Goal: Information Seeking & Learning: Learn about a topic

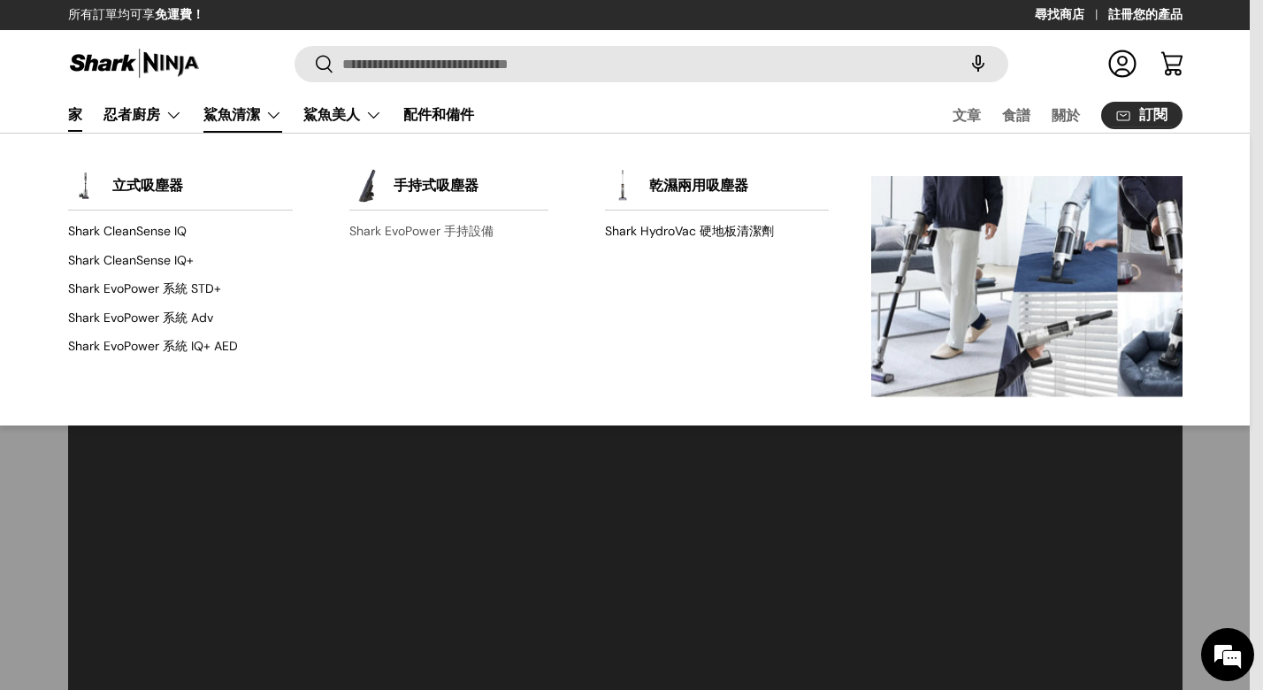
click at [428, 233] on font "Shark EvoPower 手持設備" at bounding box center [421, 231] width 144 height 16
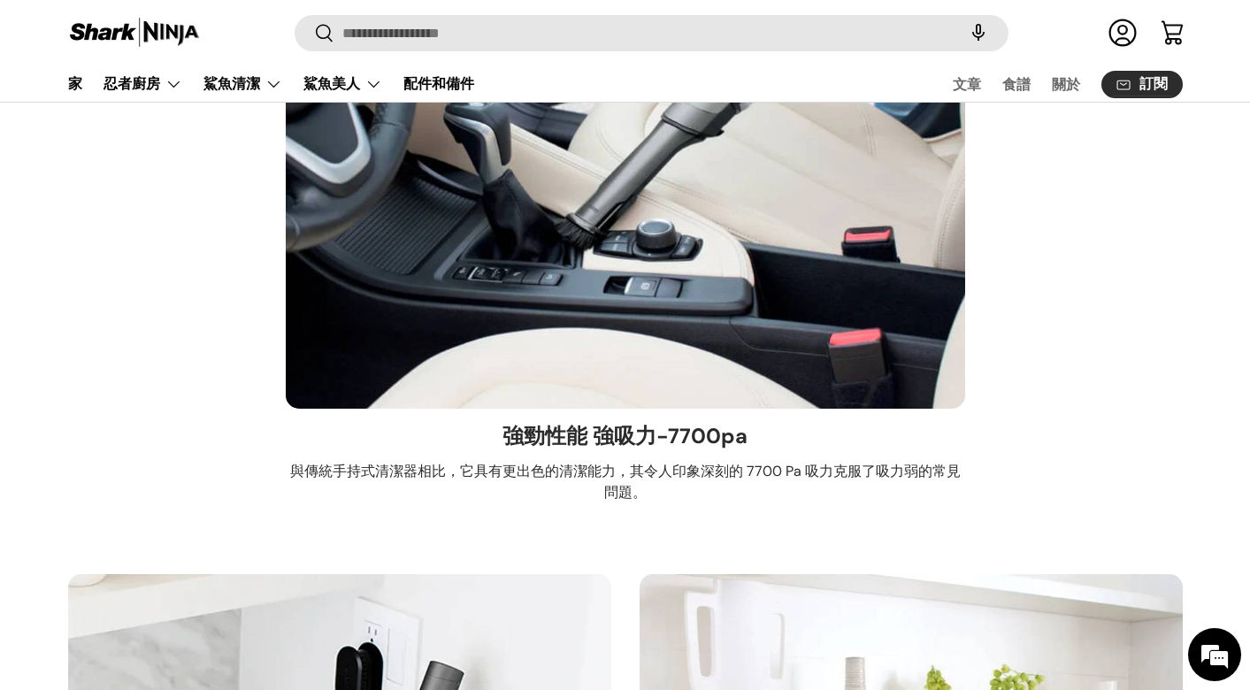
scroll to position [3625, 0]
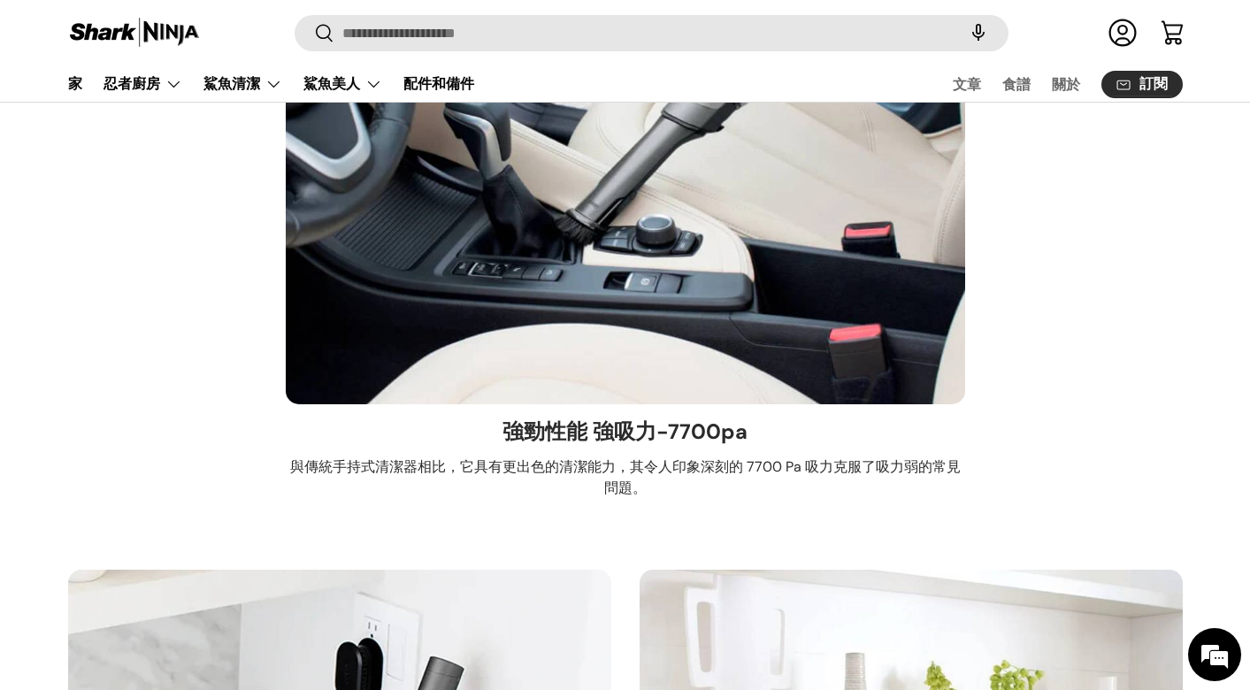
drag, startPoint x: 522, startPoint y: 437, endPoint x: 538, endPoint y: 436, distance: 15.9
click at [534, 436] on font "強勁性能 強吸力-7700pa" at bounding box center [624, 430] width 245 height 27
drag, startPoint x: 669, startPoint y: 439, endPoint x: 748, endPoint y: 440, distance: 79.6
click at [748, 440] on div "強勁性能 強吸力-7700pa 與傳統手持式清潔器相比，它具有更出色的清潔能力，其令人印象深刻的 7700 Pa 吸力克服了吸力弱的常見問題。" at bounding box center [625, 458] width 679 height 109
copy font "7700pa"
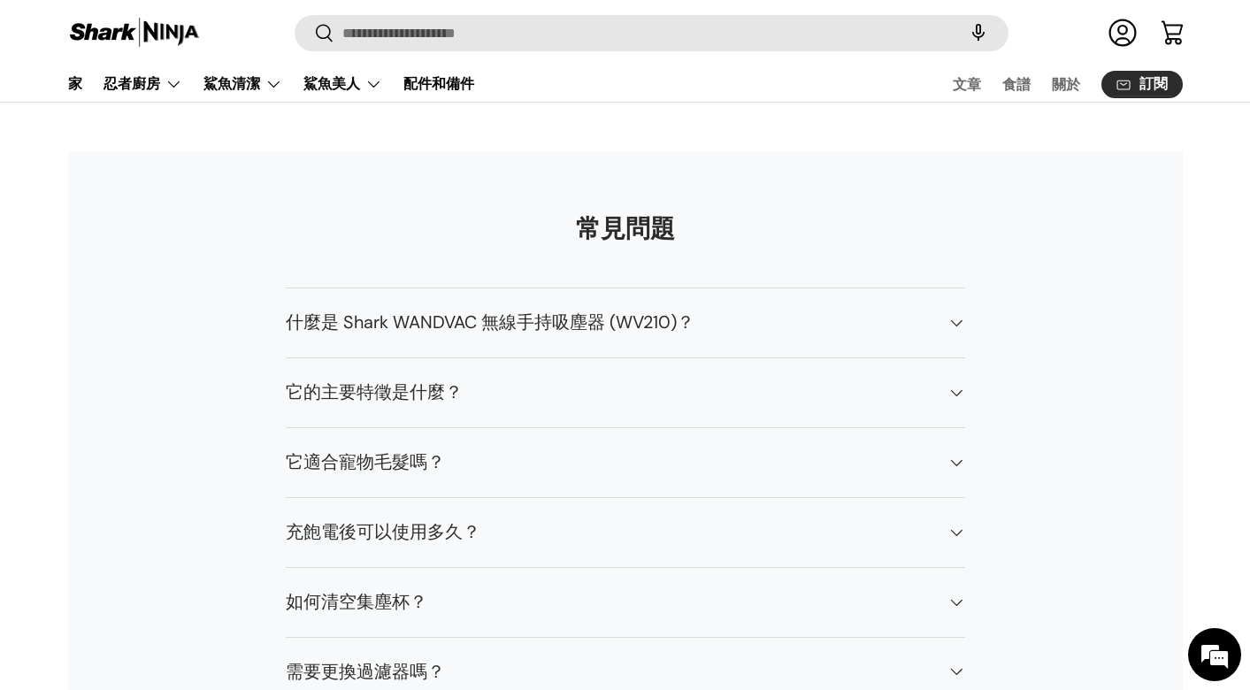
scroll to position [10143, 0]
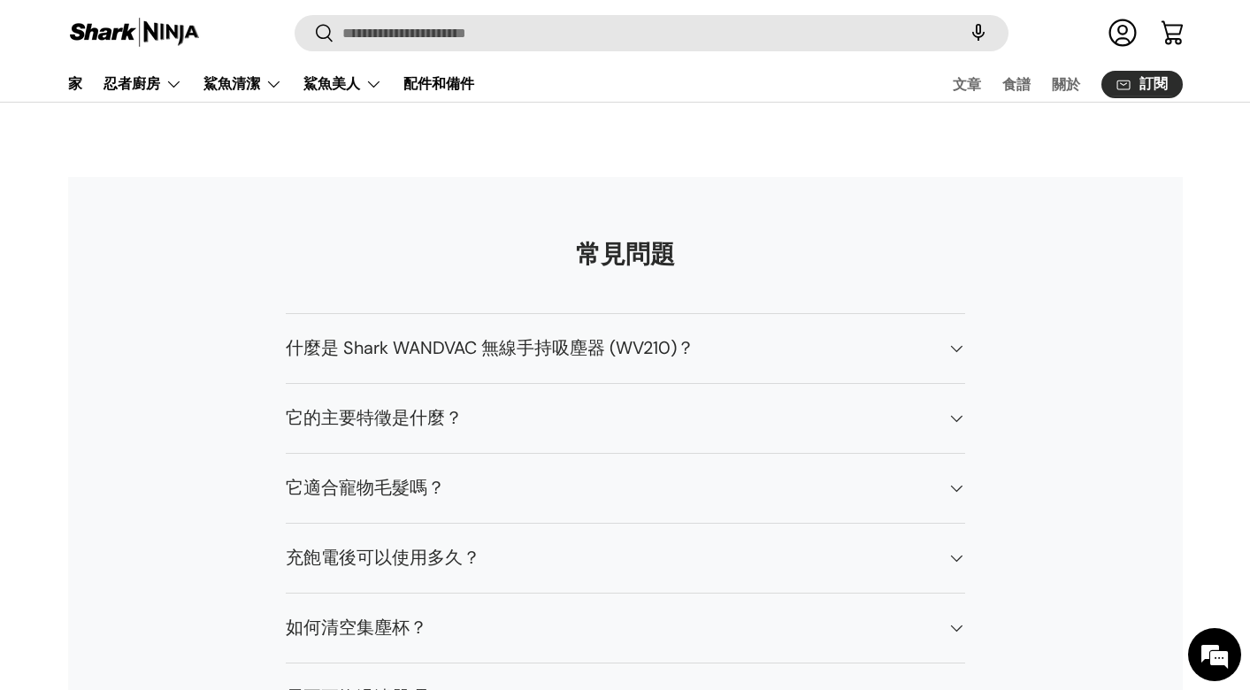
click at [682, 336] on font "什麼是 Shark WANDVAC 無線手持吸塵器 (WV210)？" at bounding box center [490, 347] width 409 height 23
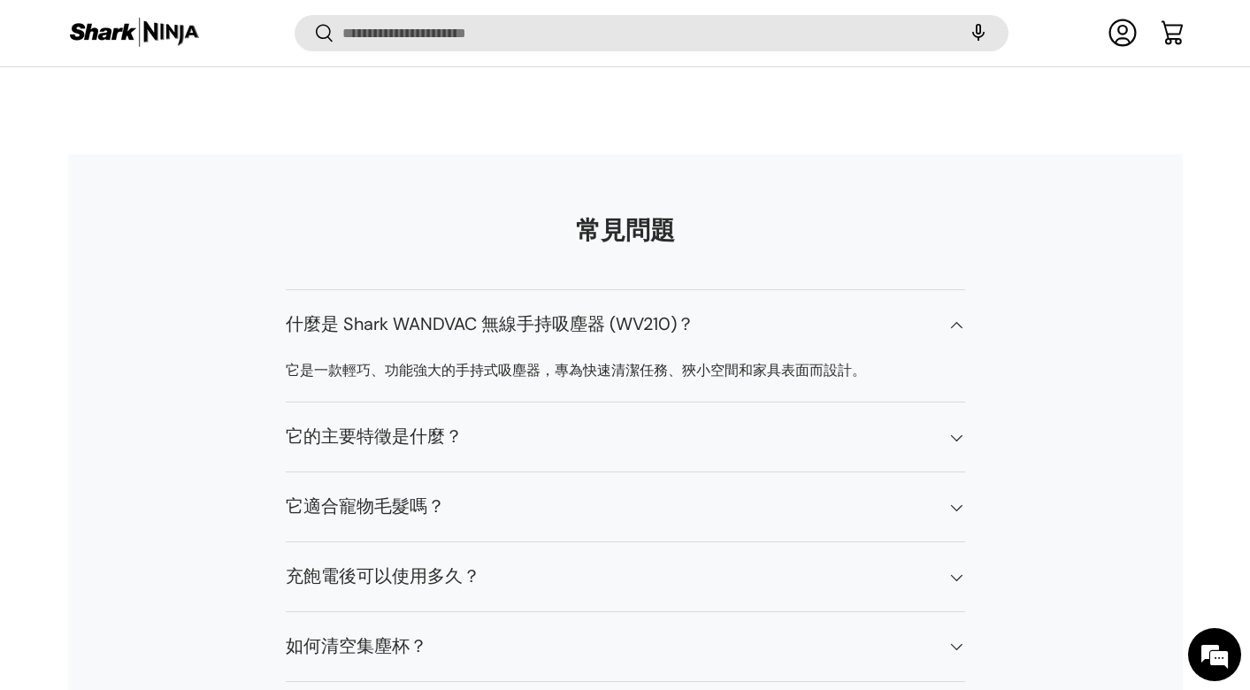
scroll to position [10395, 0]
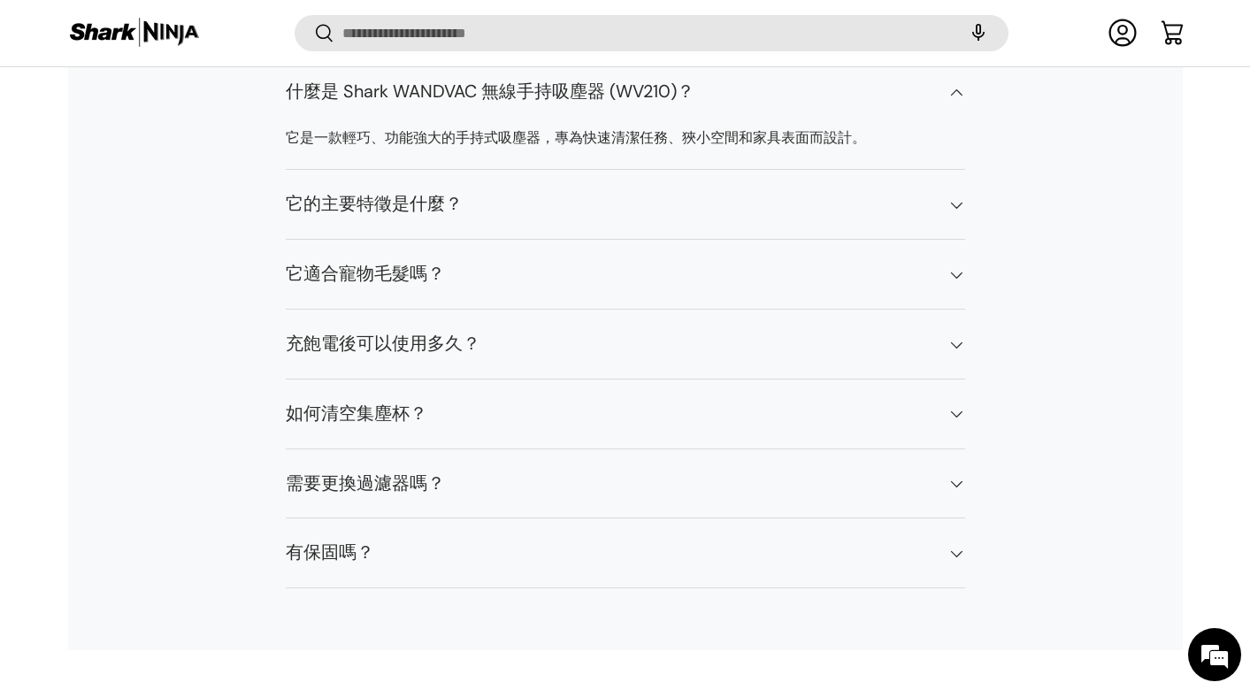
click at [690, 192] on h4 "它的主要特徵是什麼？" at bounding box center [611, 205] width 651 height 27
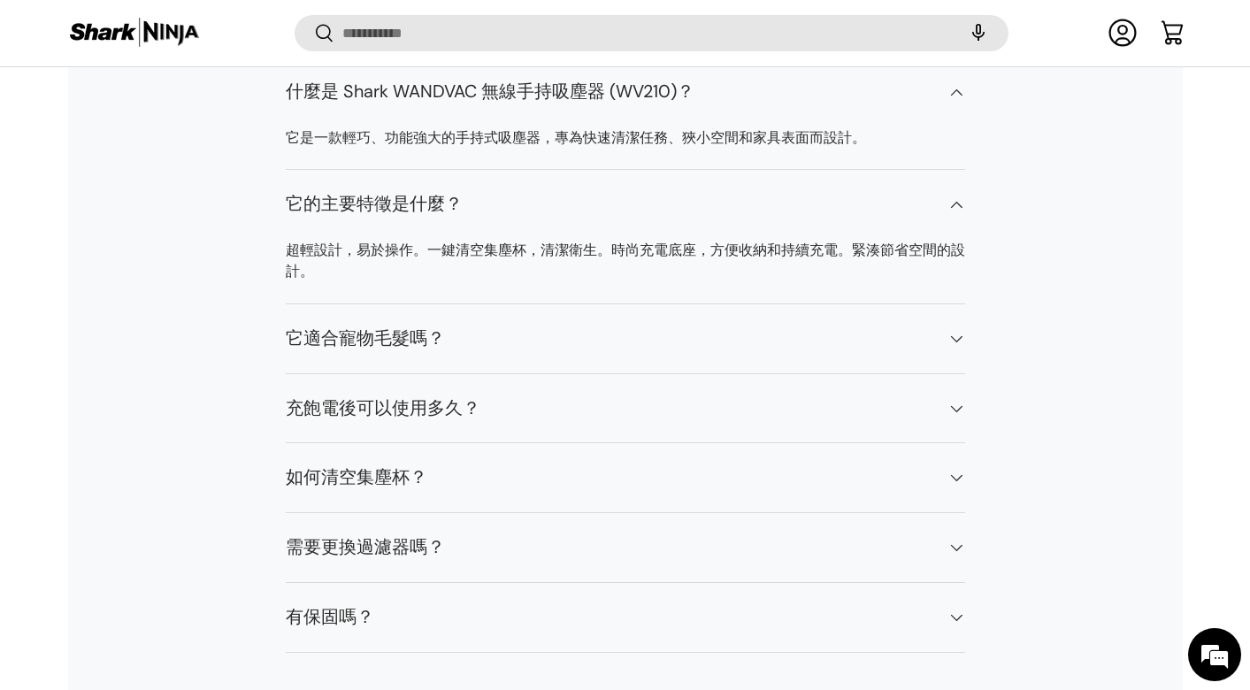
click at [677, 304] on summary "它適合寵物毛髮嗎？" at bounding box center [625, 338] width 679 height 69
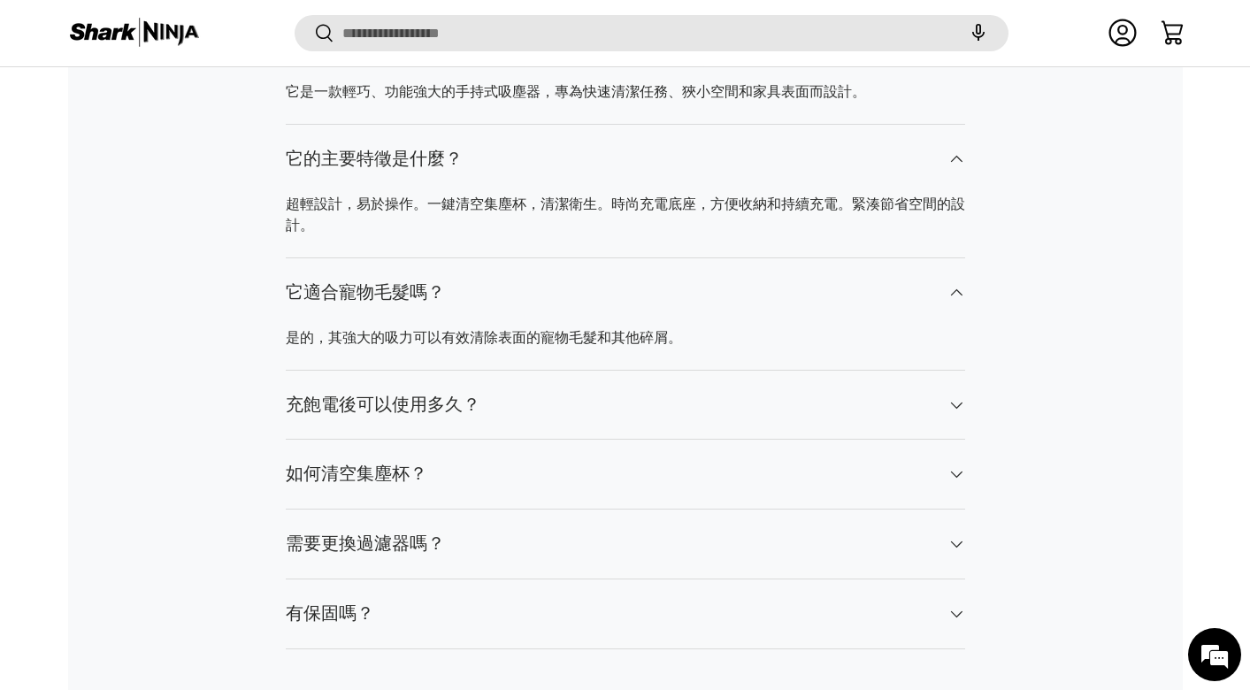
click at [670, 392] on h4 "充飽電後可以使用多久？" at bounding box center [611, 405] width 651 height 27
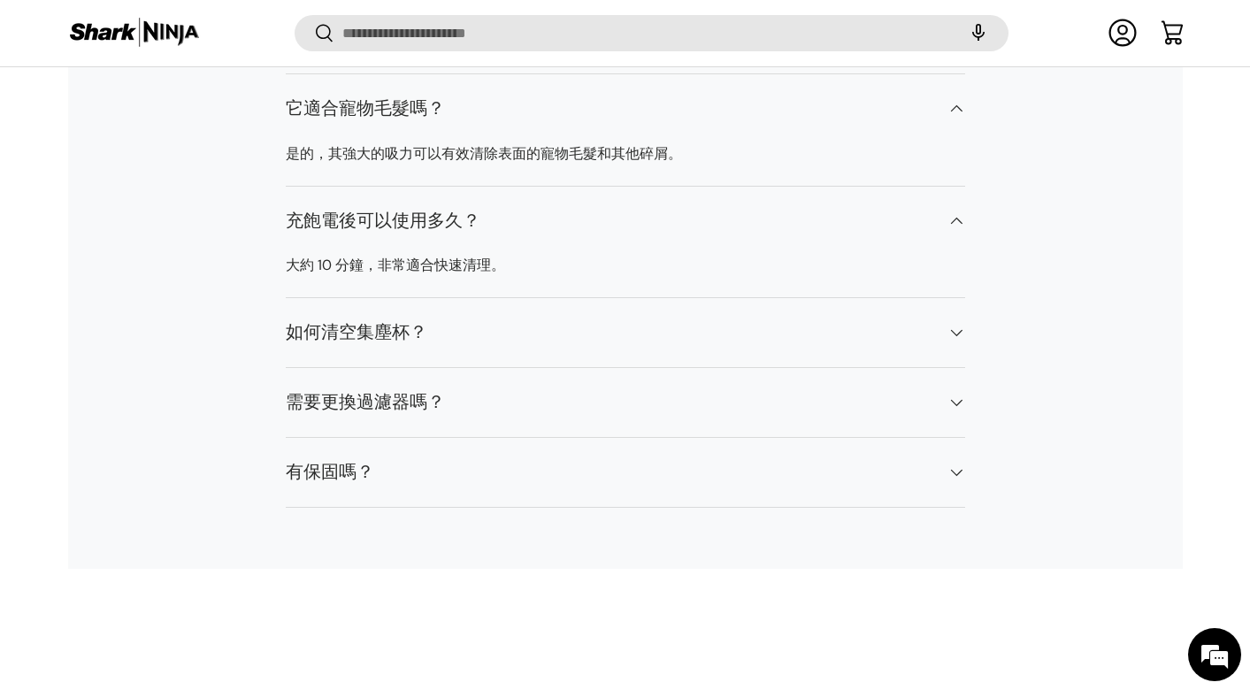
scroll to position [10672, 0]
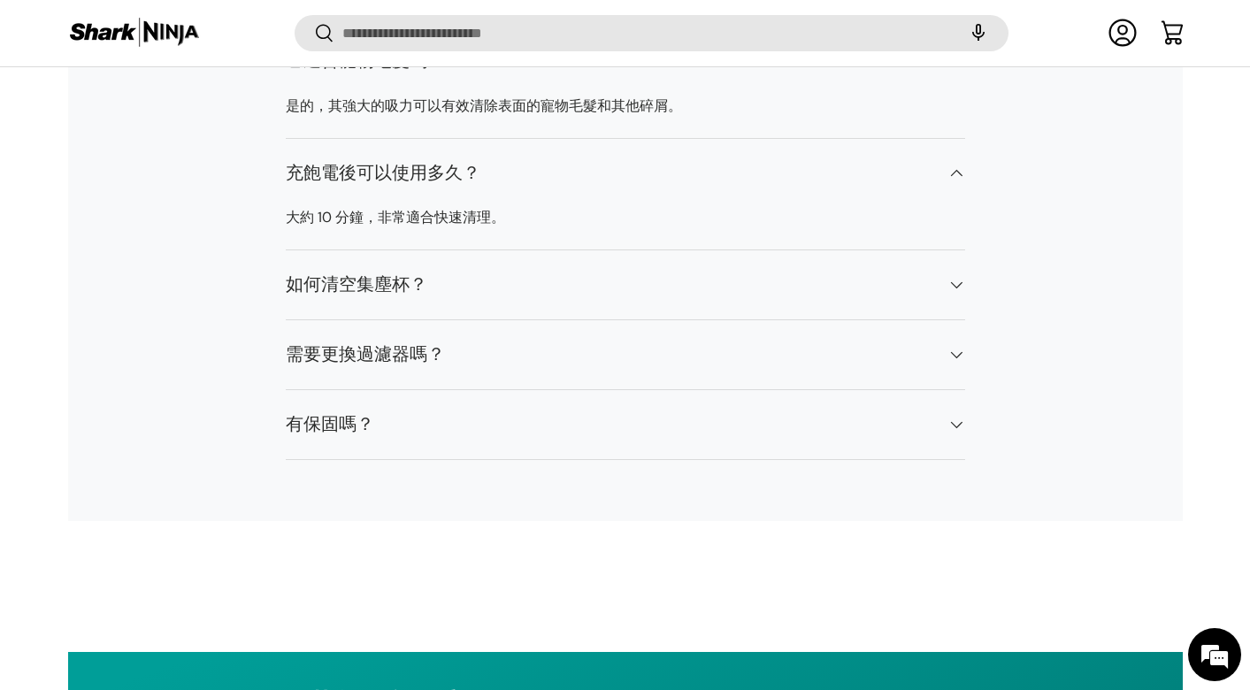
click at [669, 271] on h4 "如何清空集塵杯？" at bounding box center [611, 284] width 651 height 27
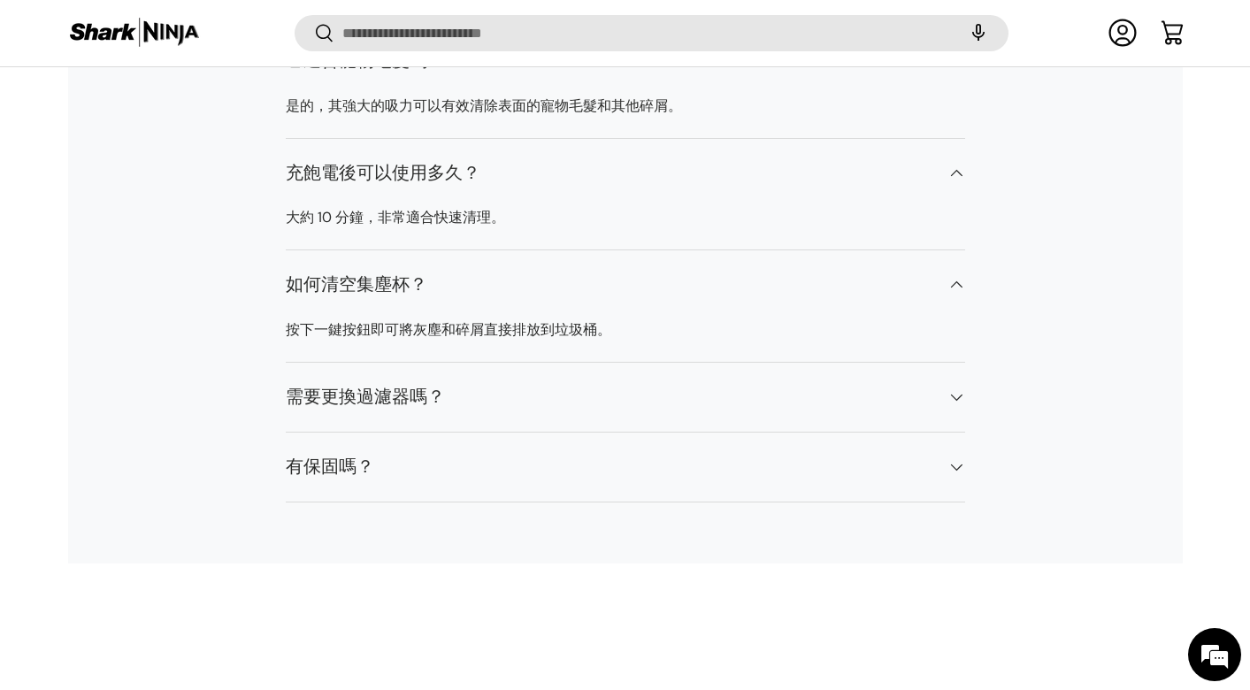
click at [665, 384] on h4 "需要更換過濾器嗎？" at bounding box center [611, 397] width 651 height 27
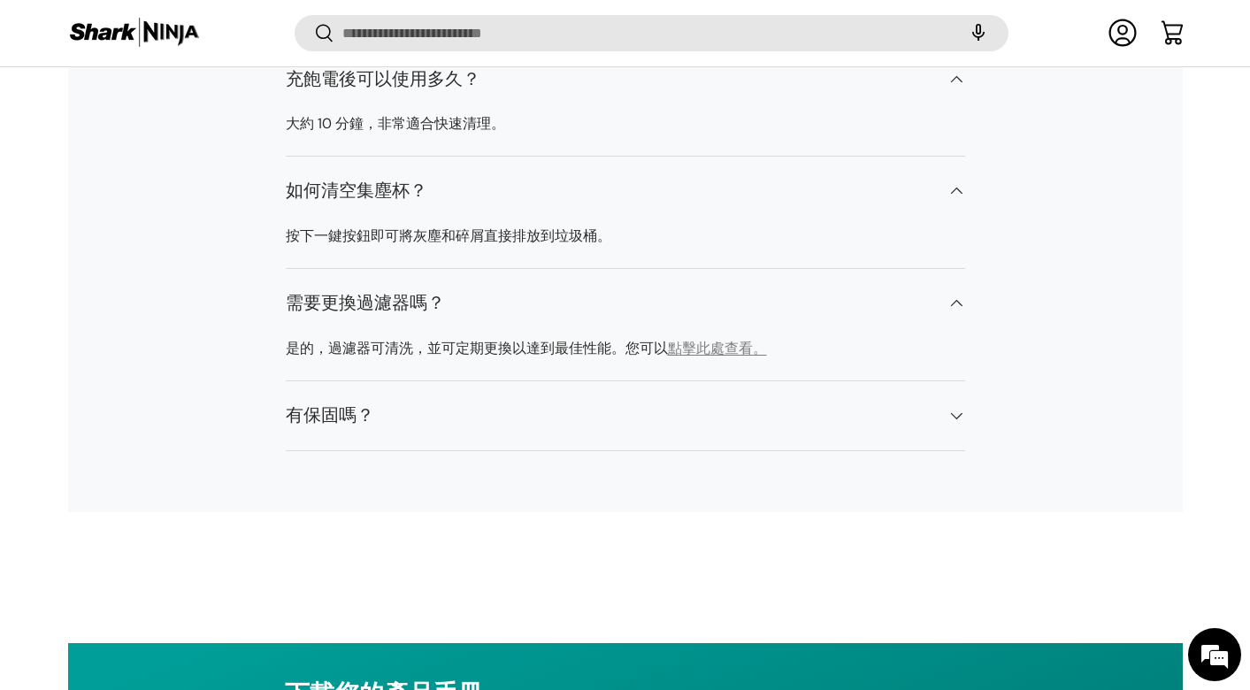
scroll to position [10985, 0]
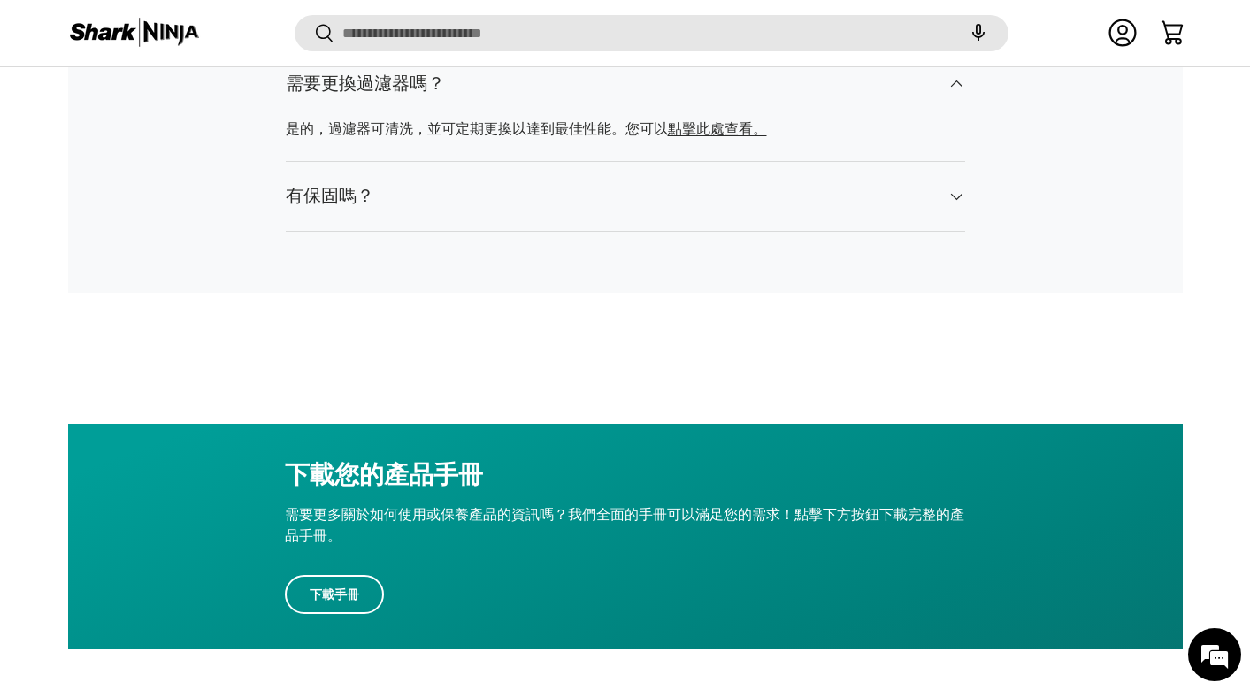
click at [648, 183] on h4 "有保固嗎？" at bounding box center [611, 196] width 651 height 27
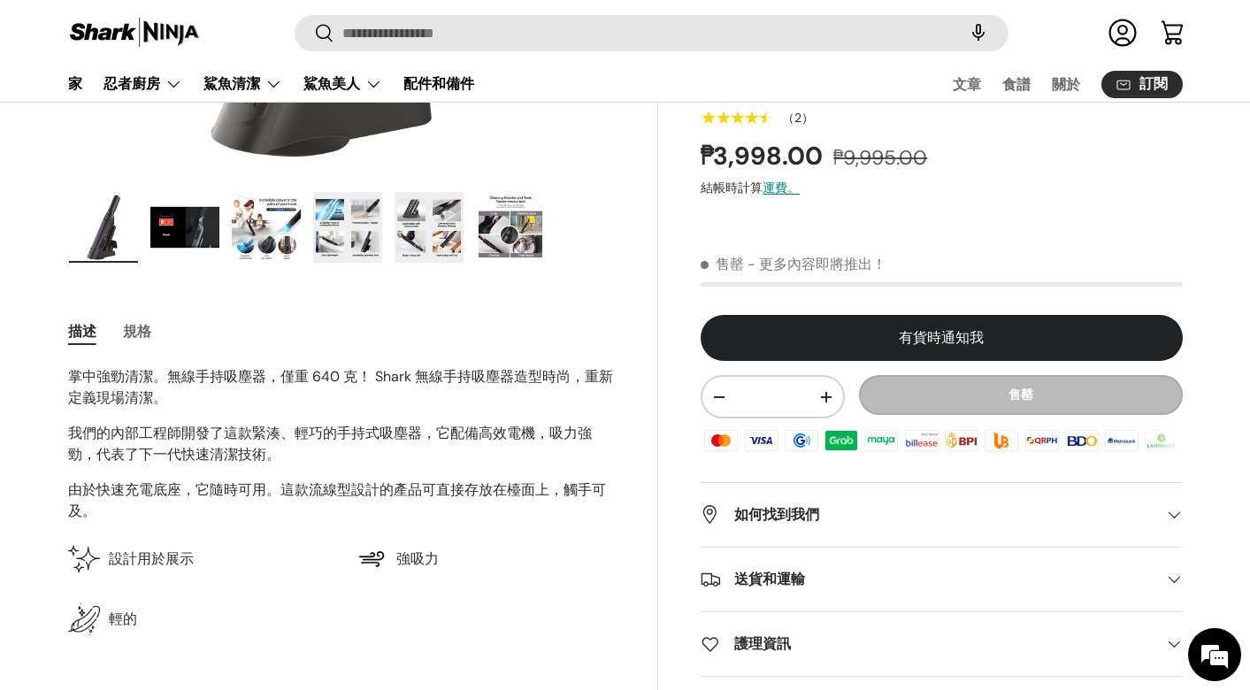
scroll to position [170, 0]
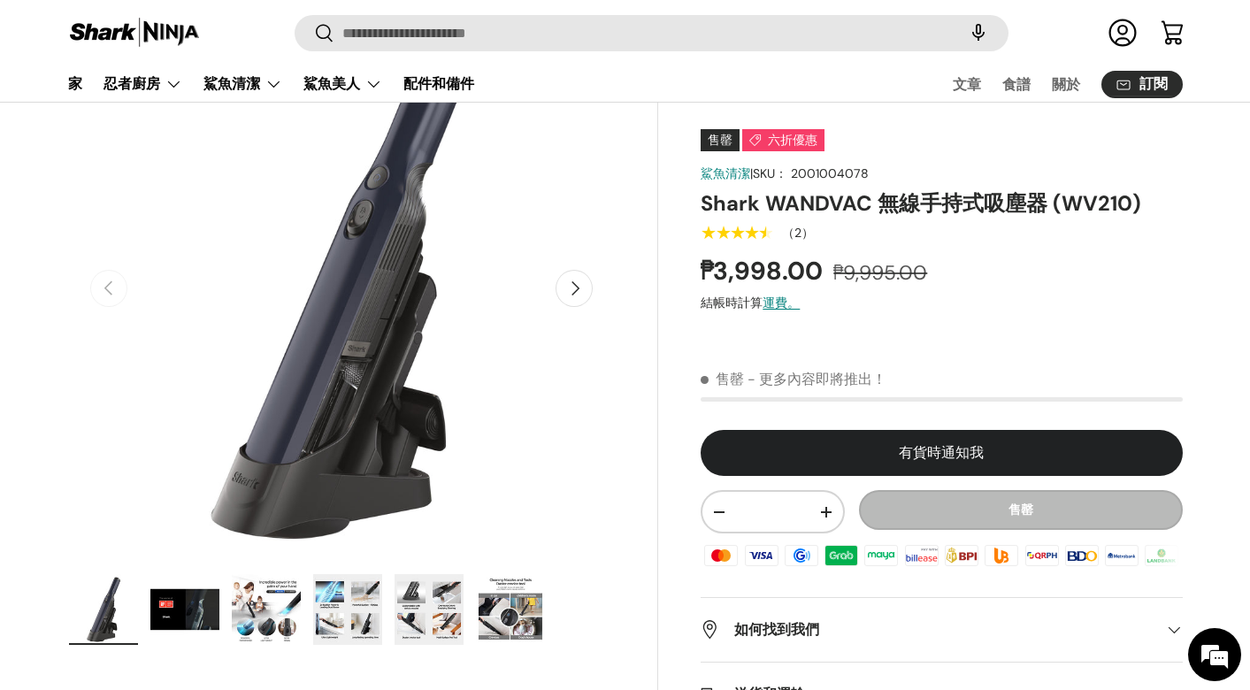
click at [279, 610] on img "畫廊檢視器" at bounding box center [266, 609] width 69 height 71
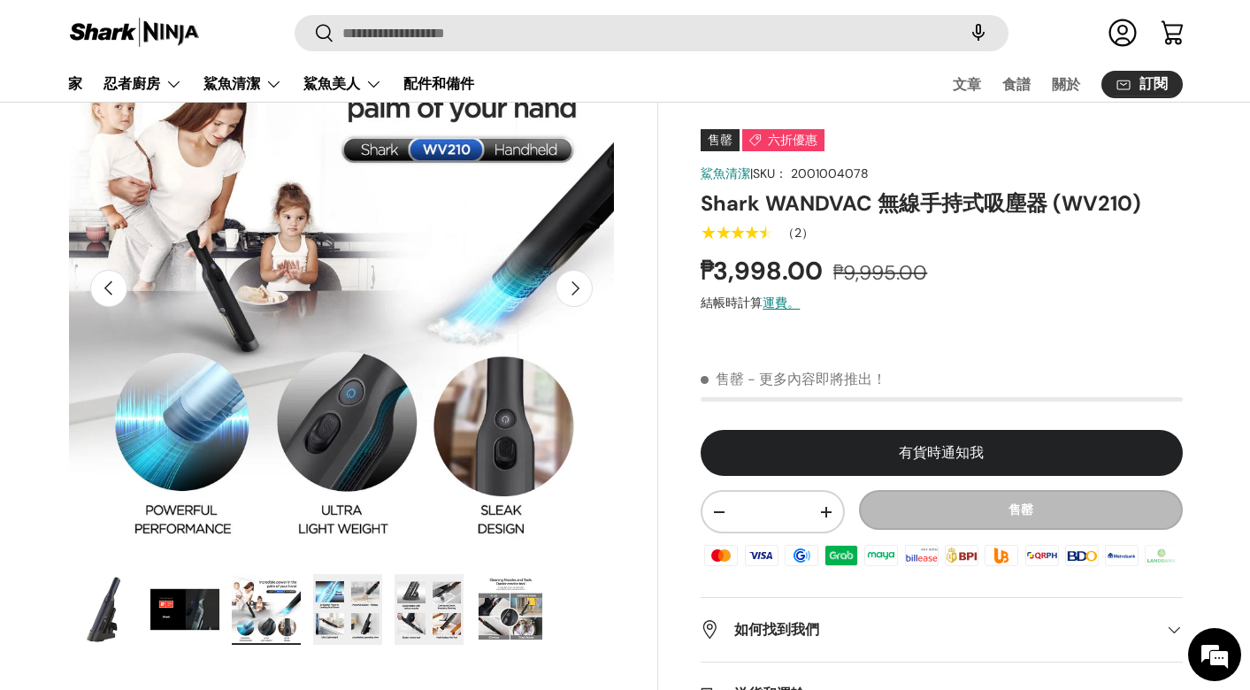
click at [342, 604] on img "畫廊檢視器" at bounding box center [347, 609] width 69 height 71
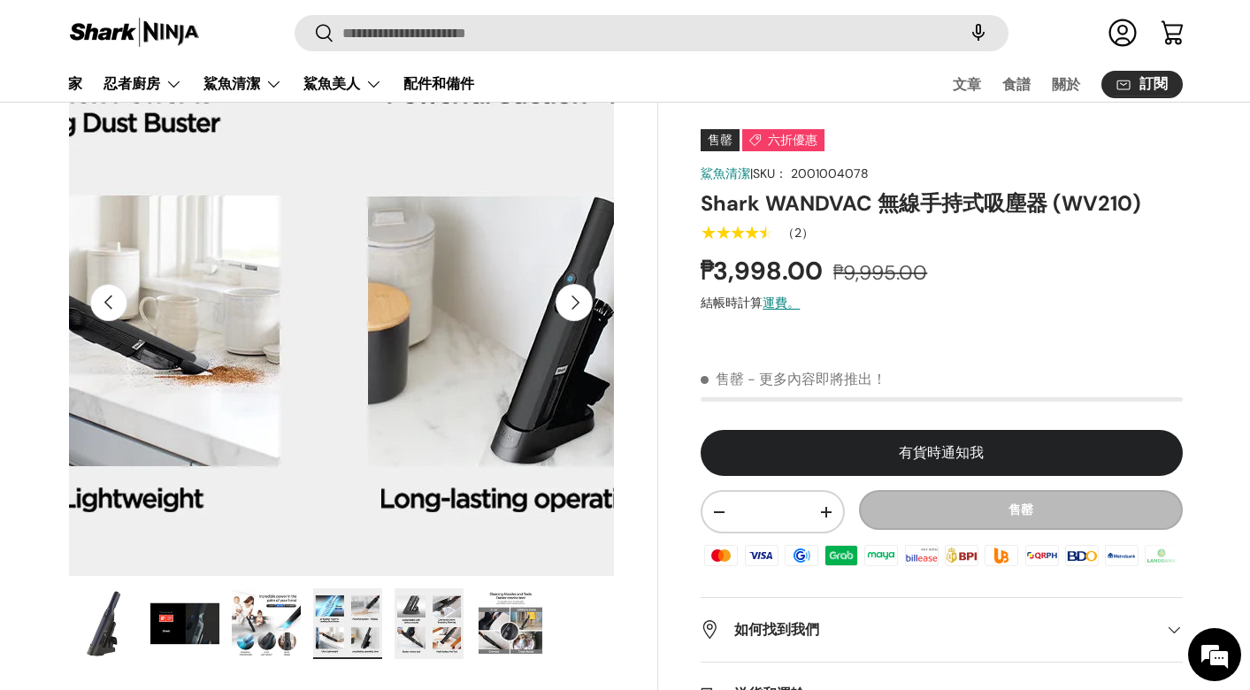
scroll to position [155, 0]
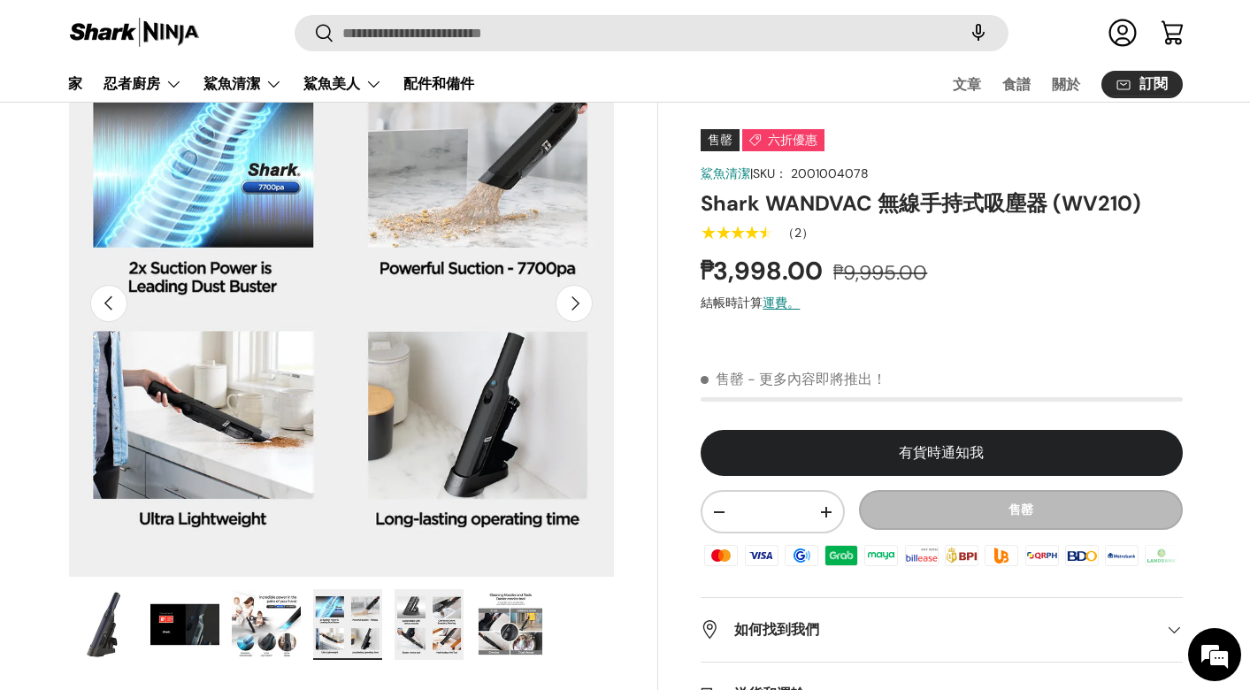
click at [518, 631] on img "畫廊檢視器" at bounding box center [510, 624] width 69 height 71
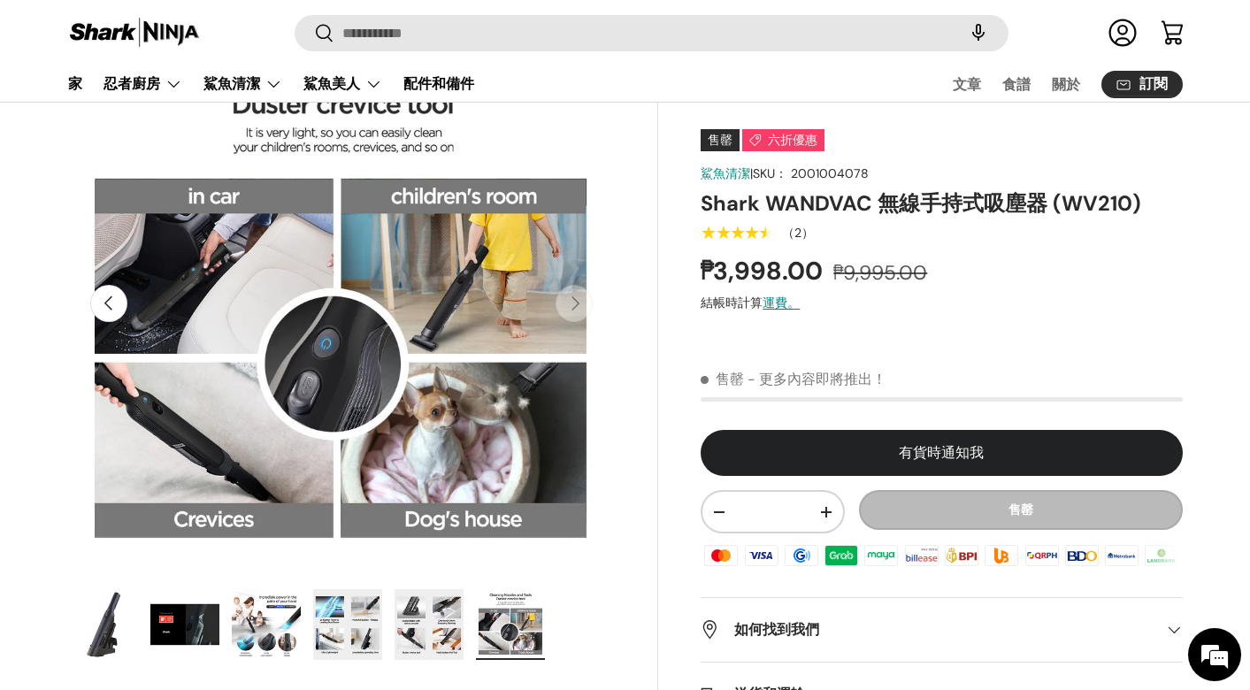
click at [435, 619] on img "畫廊檢視器" at bounding box center [428, 624] width 69 height 71
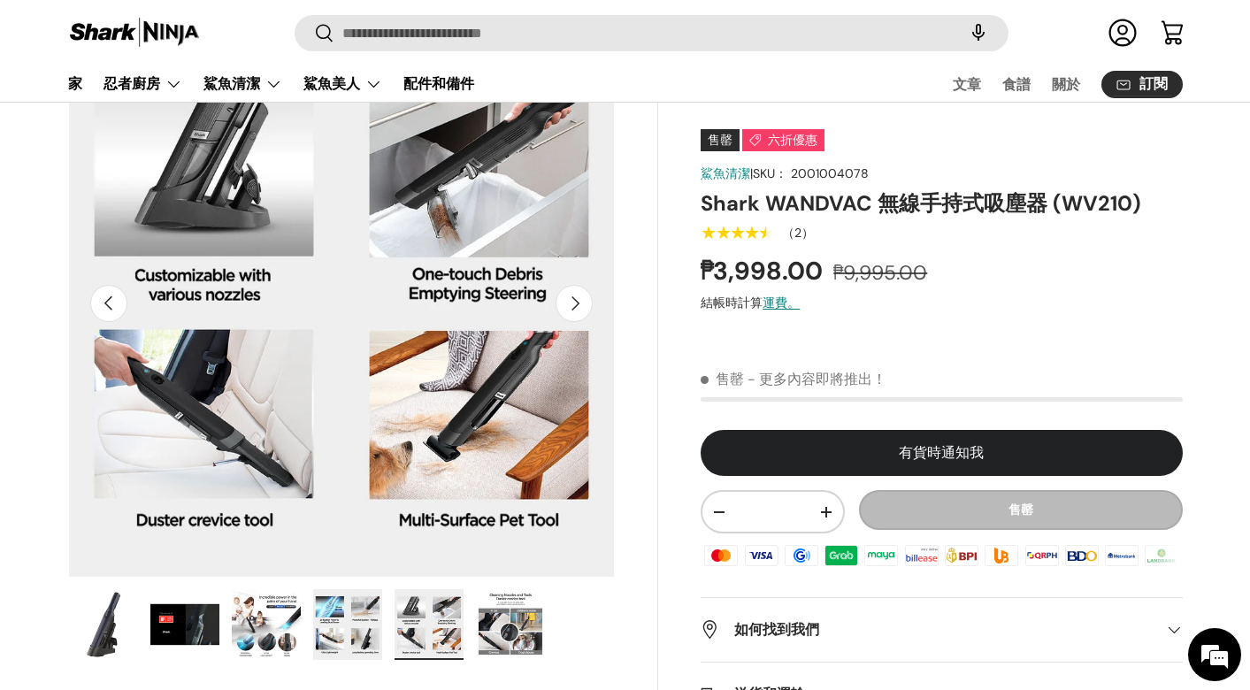
click at [372, 620] on img "畫廊檢視器" at bounding box center [347, 624] width 69 height 71
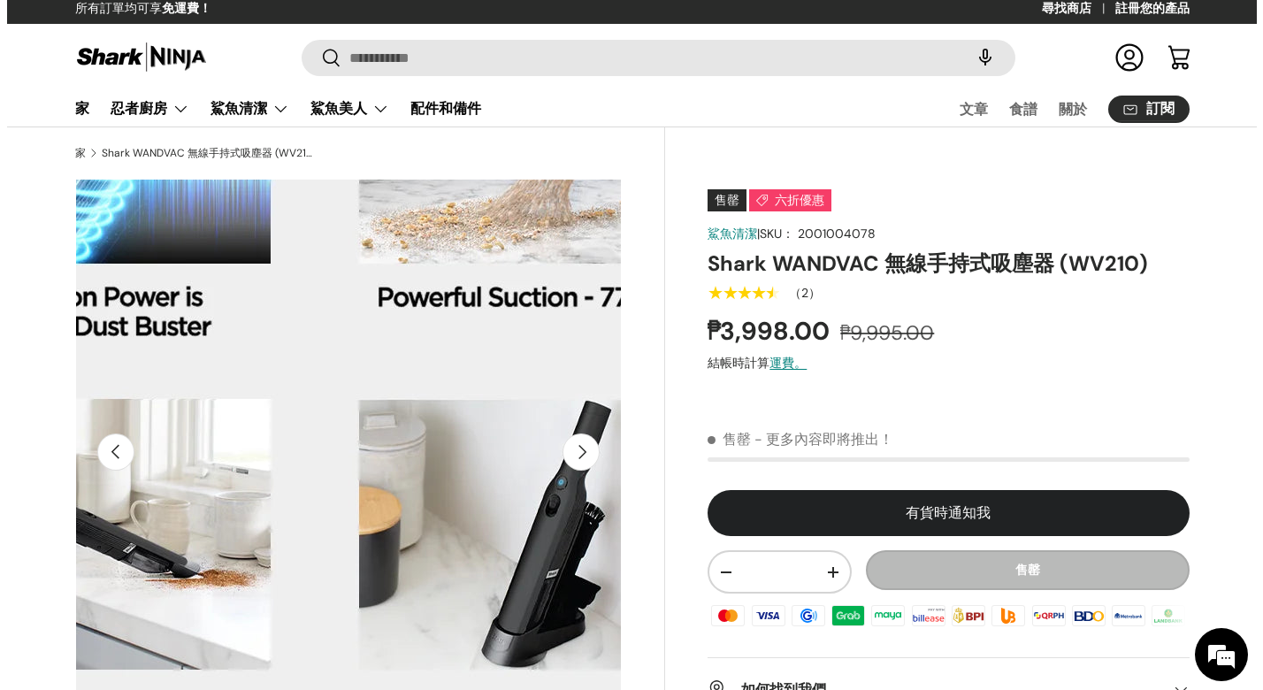
scroll to position [0, 0]
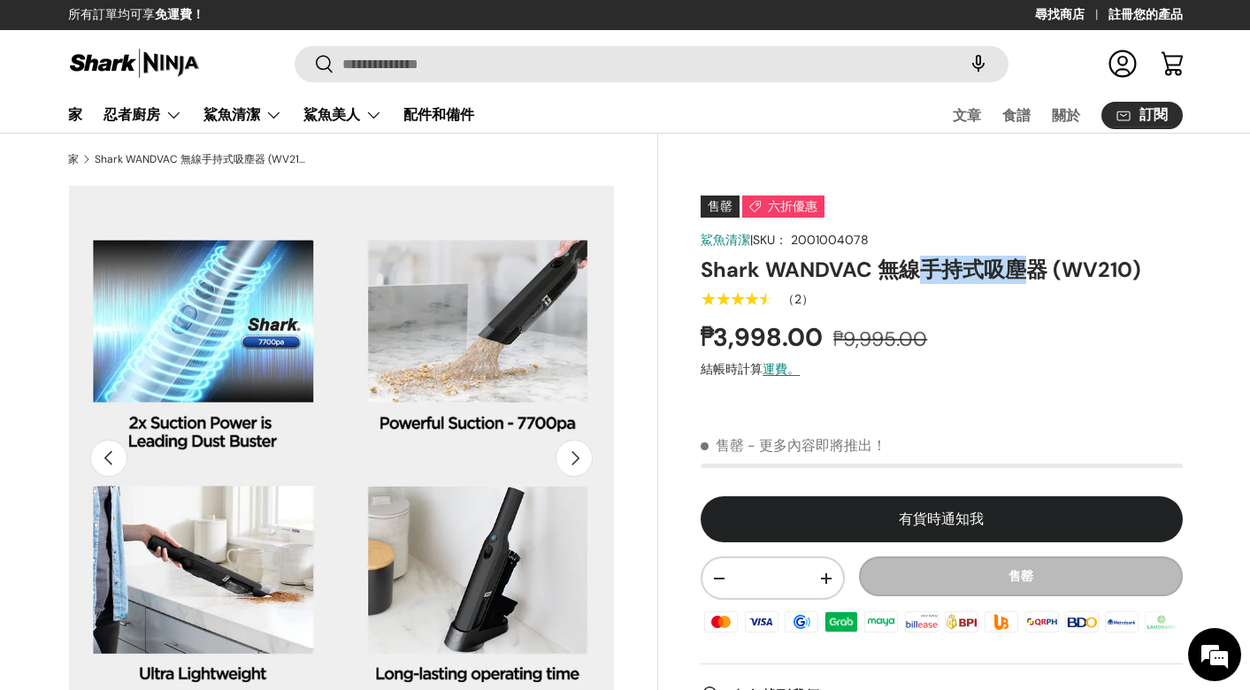
drag, startPoint x: 921, startPoint y: 274, endPoint x: 1029, endPoint y: 274, distance: 108.8
click at [1029, 274] on font "Shark WANDVAC 無線手持式吸塵器 (WV210)" at bounding box center [920, 269] width 440 height 27
drag, startPoint x: 862, startPoint y: 279, endPoint x: 836, endPoint y: 281, distance: 26.6
click at [836, 281] on font "Shark WANDVAC 無線手持式吸塵器 (WV210)" at bounding box center [920, 269] width 440 height 27
drag, startPoint x: 724, startPoint y: 341, endPoint x: 786, endPoint y: 339, distance: 62.0
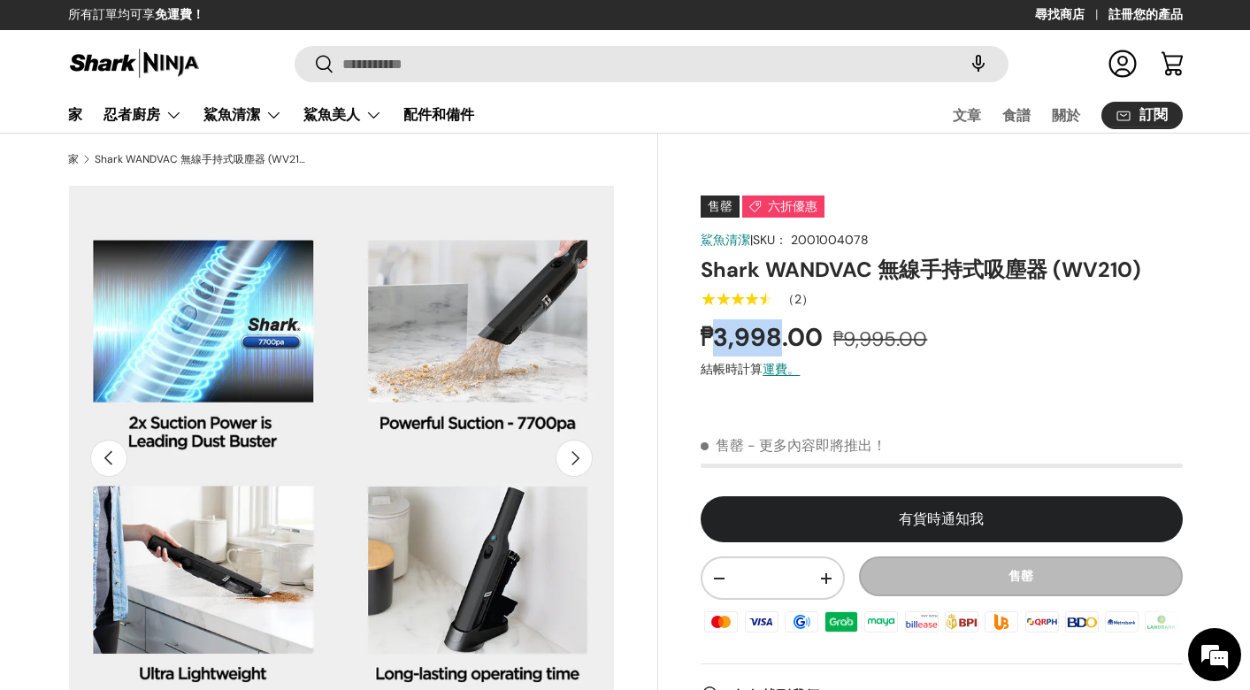
click at [786, 339] on font "₱3,998.00" at bounding box center [761, 337] width 122 height 33
copy font "3,998"
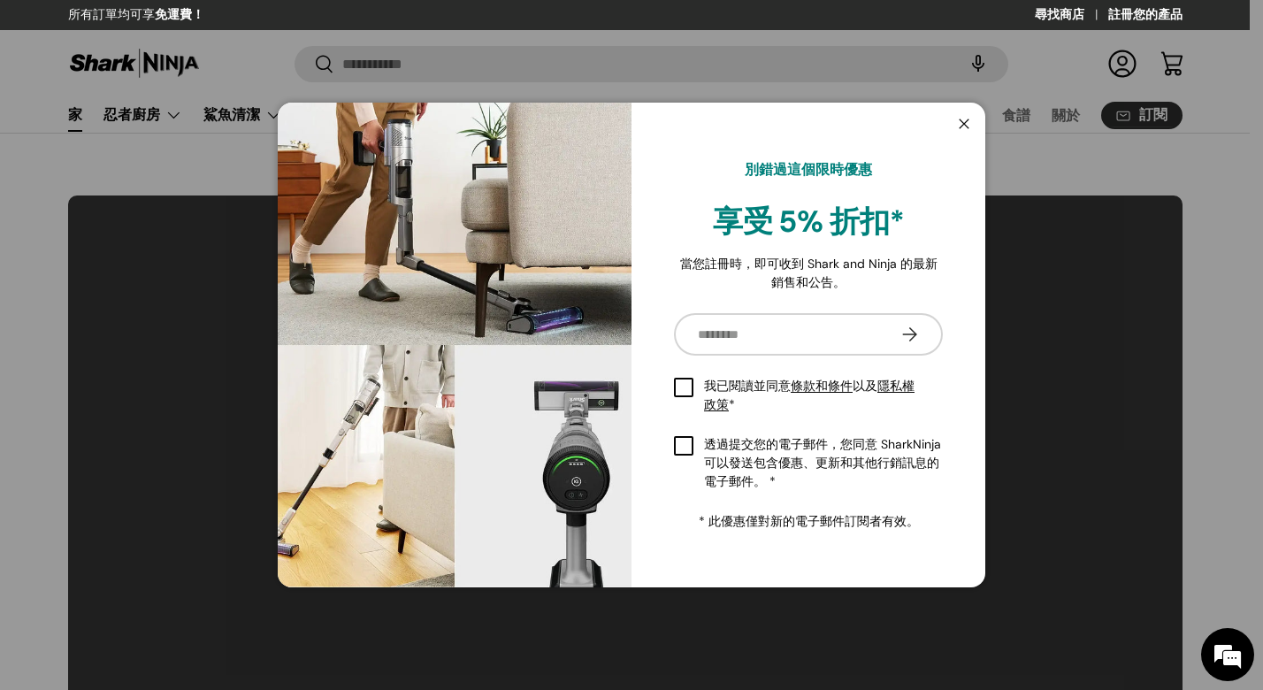
click at [964, 126] on button "關閉" at bounding box center [964, 125] width 34 height 36
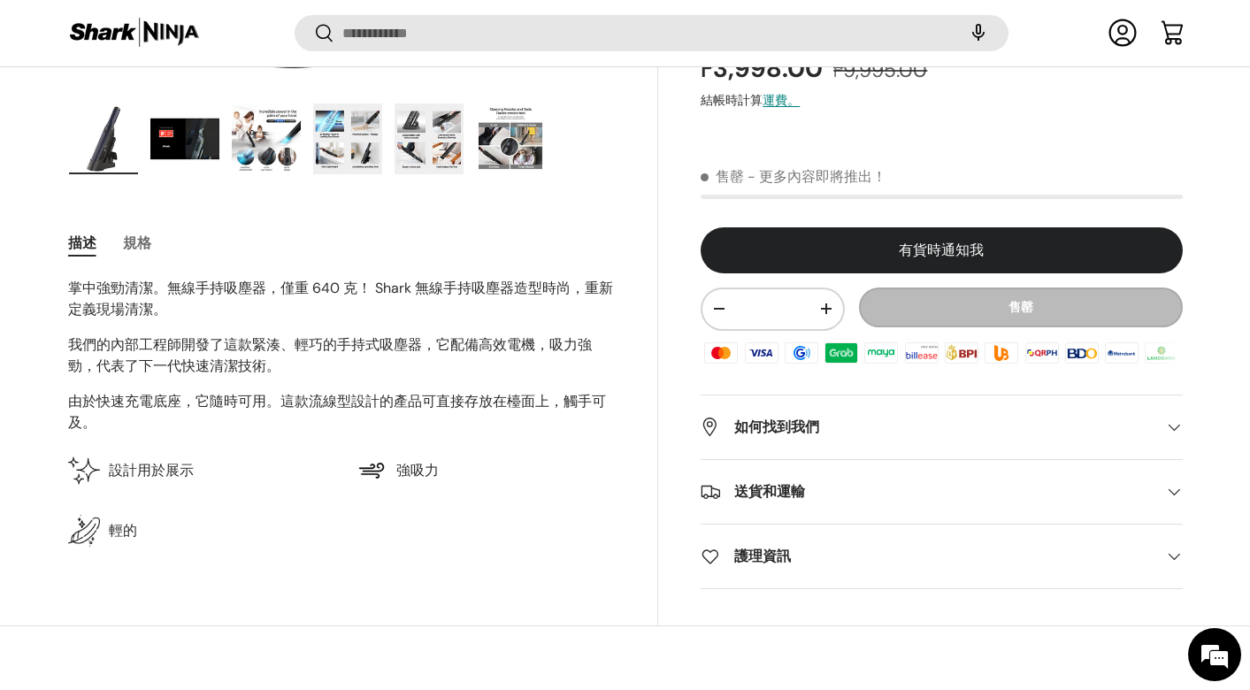
scroll to position [636, 0]
click at [1169, 426] on span at bounding box center [1174, 427] width 18 height 18
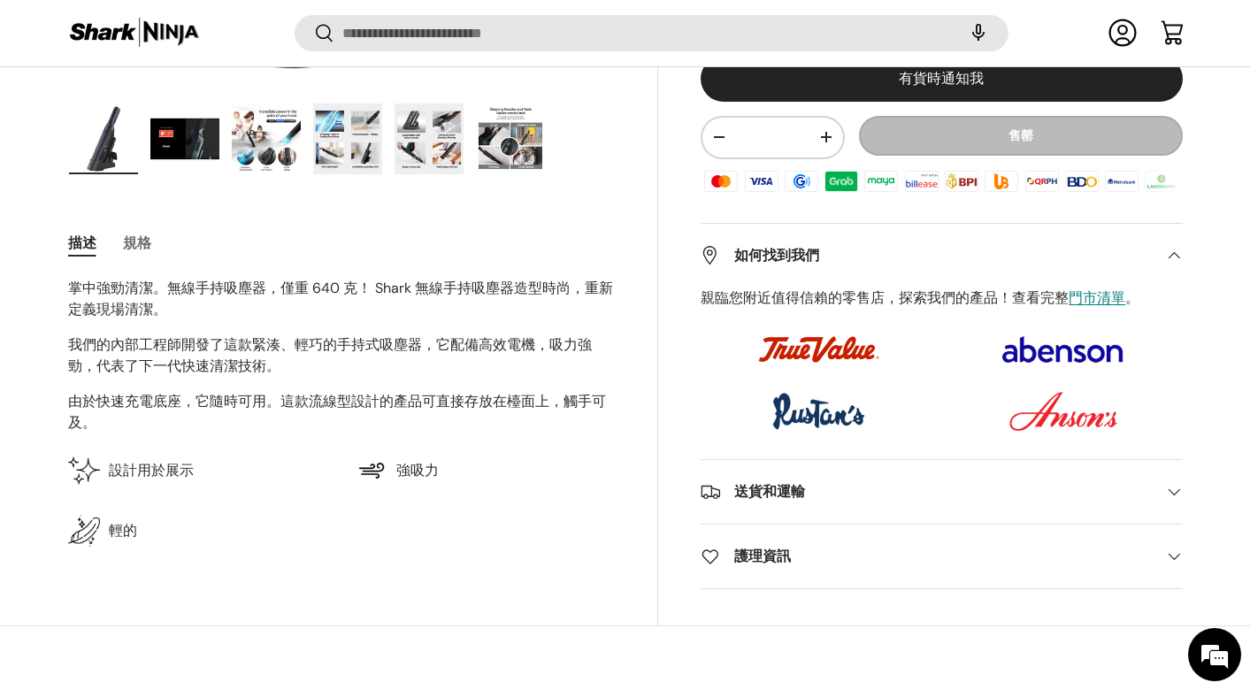
scroll to position [0, 0]
click at [1176, 489] on span at bounding box center [1174, 492] width 18 height 18
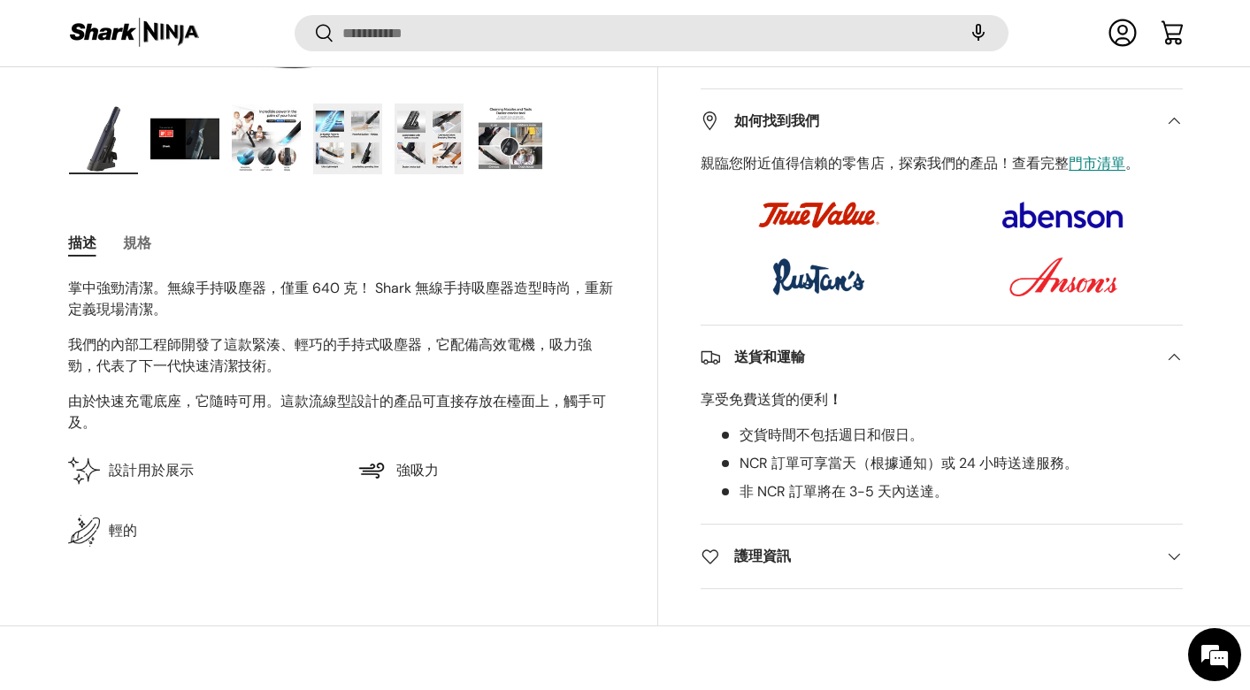
click at [1169, 559] on span at bounding box center [1174, 556] width 18 height 18
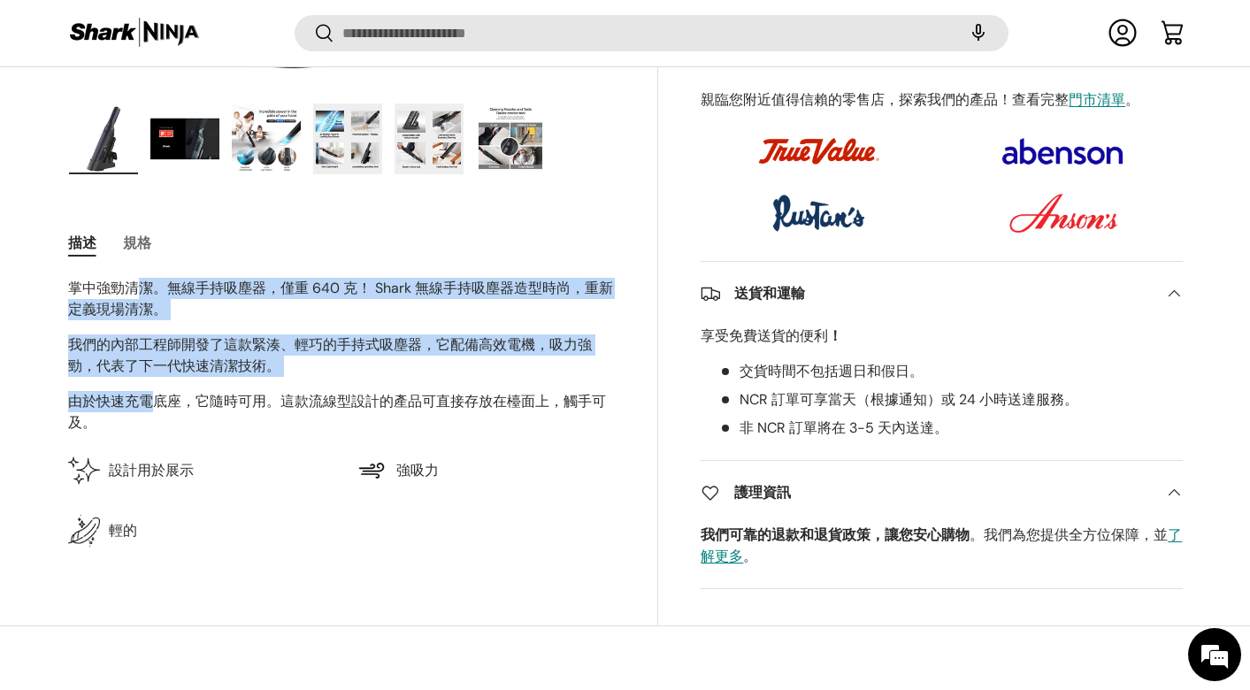
drag, startPoint x: 139, startPoint y: 296, endPoint x: 157, endPoint y: 411, distance: 116.5
click at [157, 411] on div "掌中強勁清潔。無線手持吸塵器，僅重 640 克！ Shark 無線手持吸塵器造型時尚，重新定義現場清潔。 我們的內部工程師開發了這款緊湊、輕巧的手持式吸塵器，…" at bounding box center [341, 356] width 547 height 156
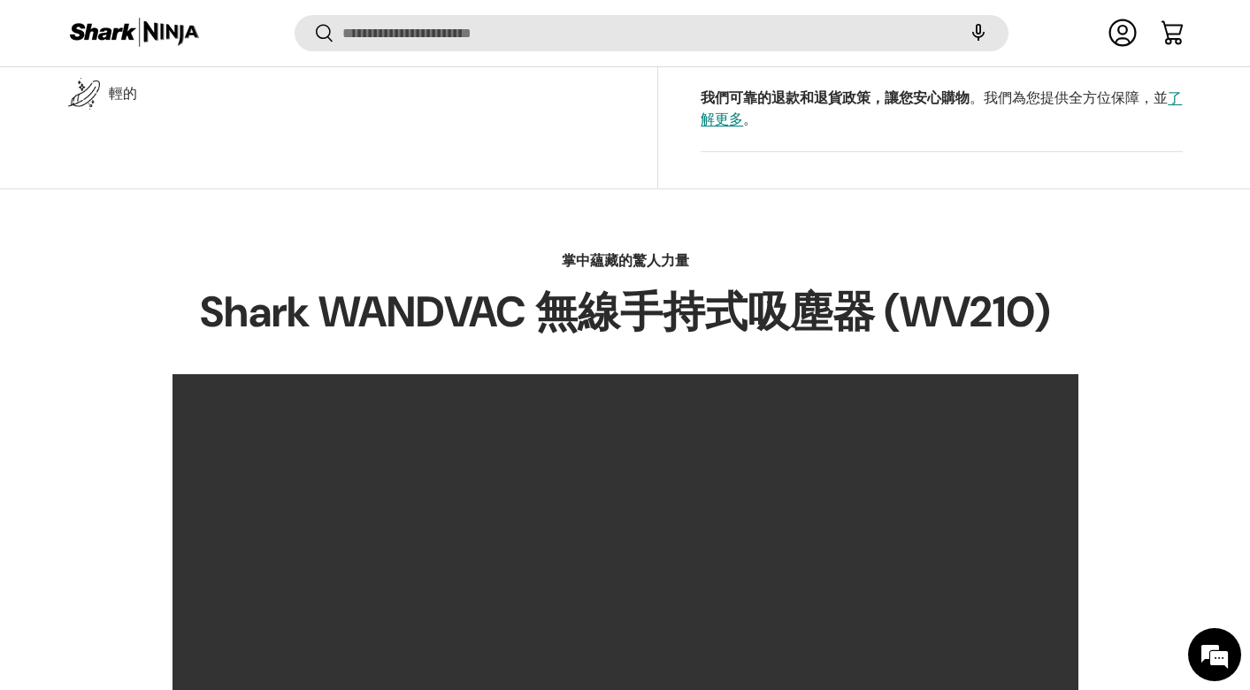
scroll to position [1966, 0]
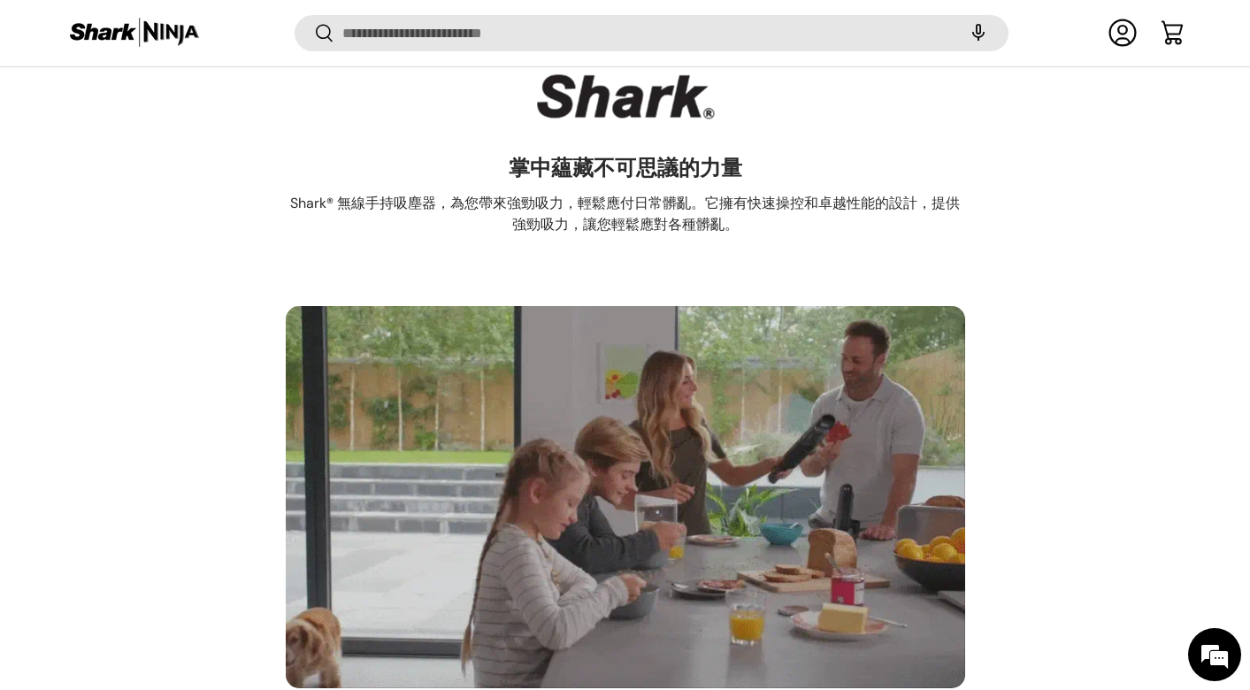
drag, startPoint x: 174, startPoint y: 311, endPoint x: 256, endPoint y: 339, distance: 85.9
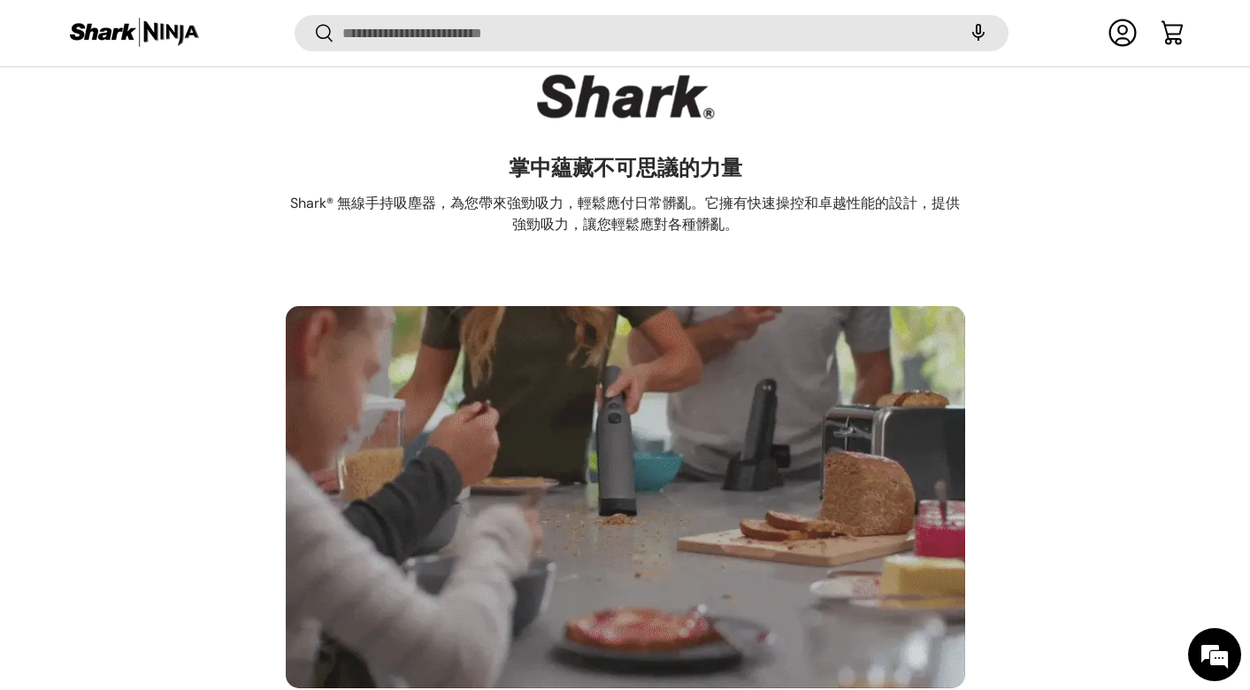
click at [249, 336] on li at bounding box center [625, 511] width 1114 height 410
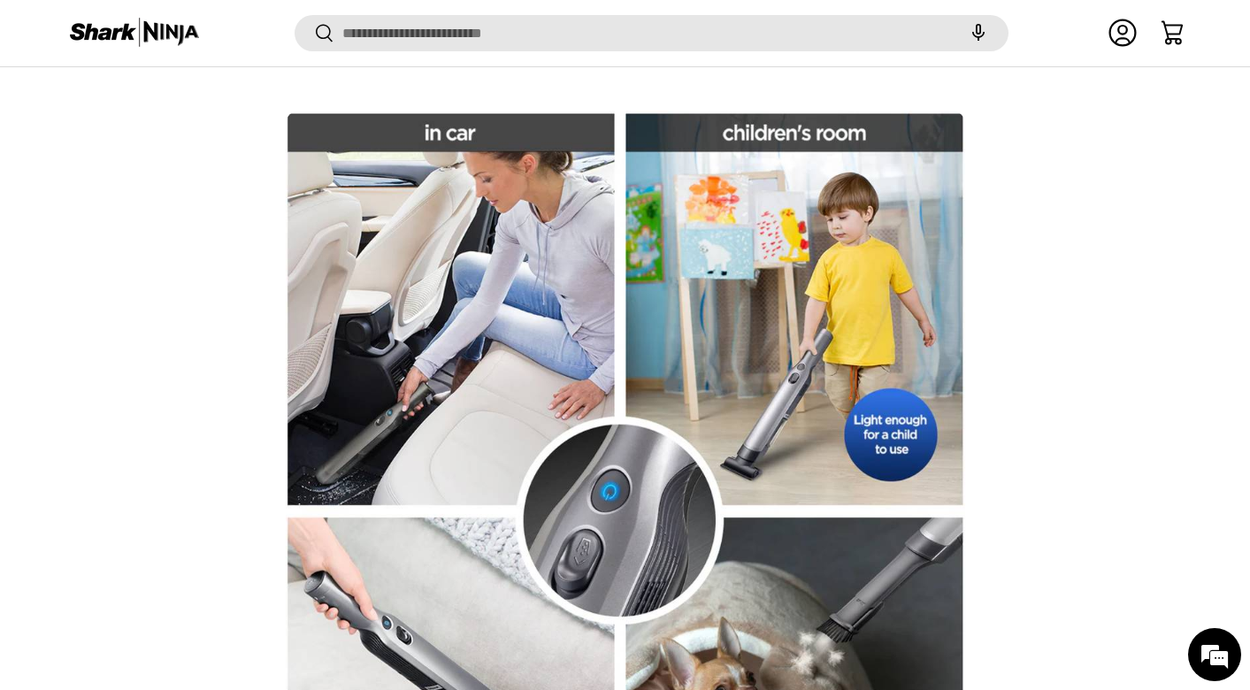
scroll to position [5690, 0]
